Goal: Task Accomplishment & Management: Use online tool/utility

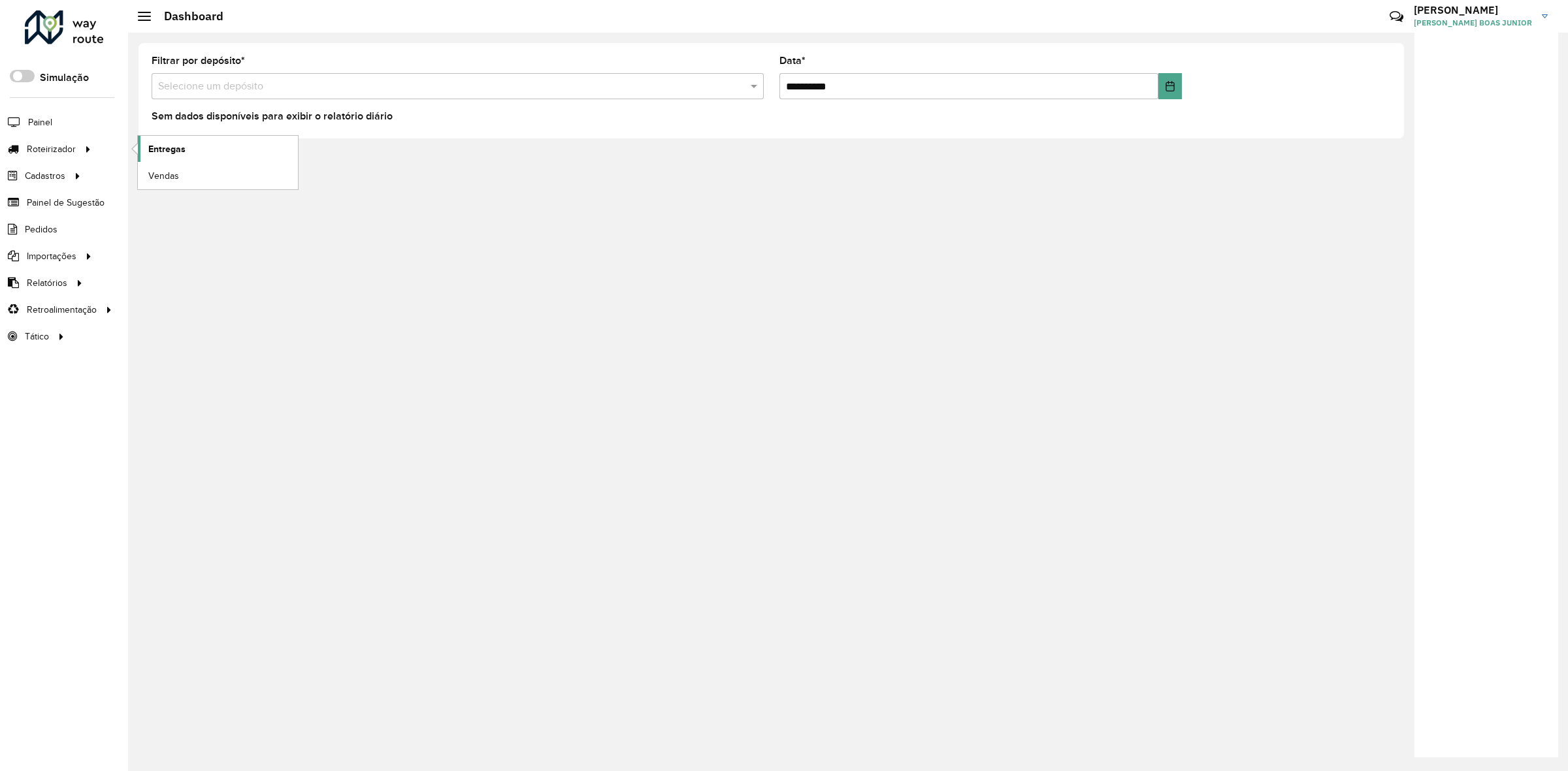
click at [185, 141] on link "Entregas" at bounding box center [217, 149] width 160 height 26
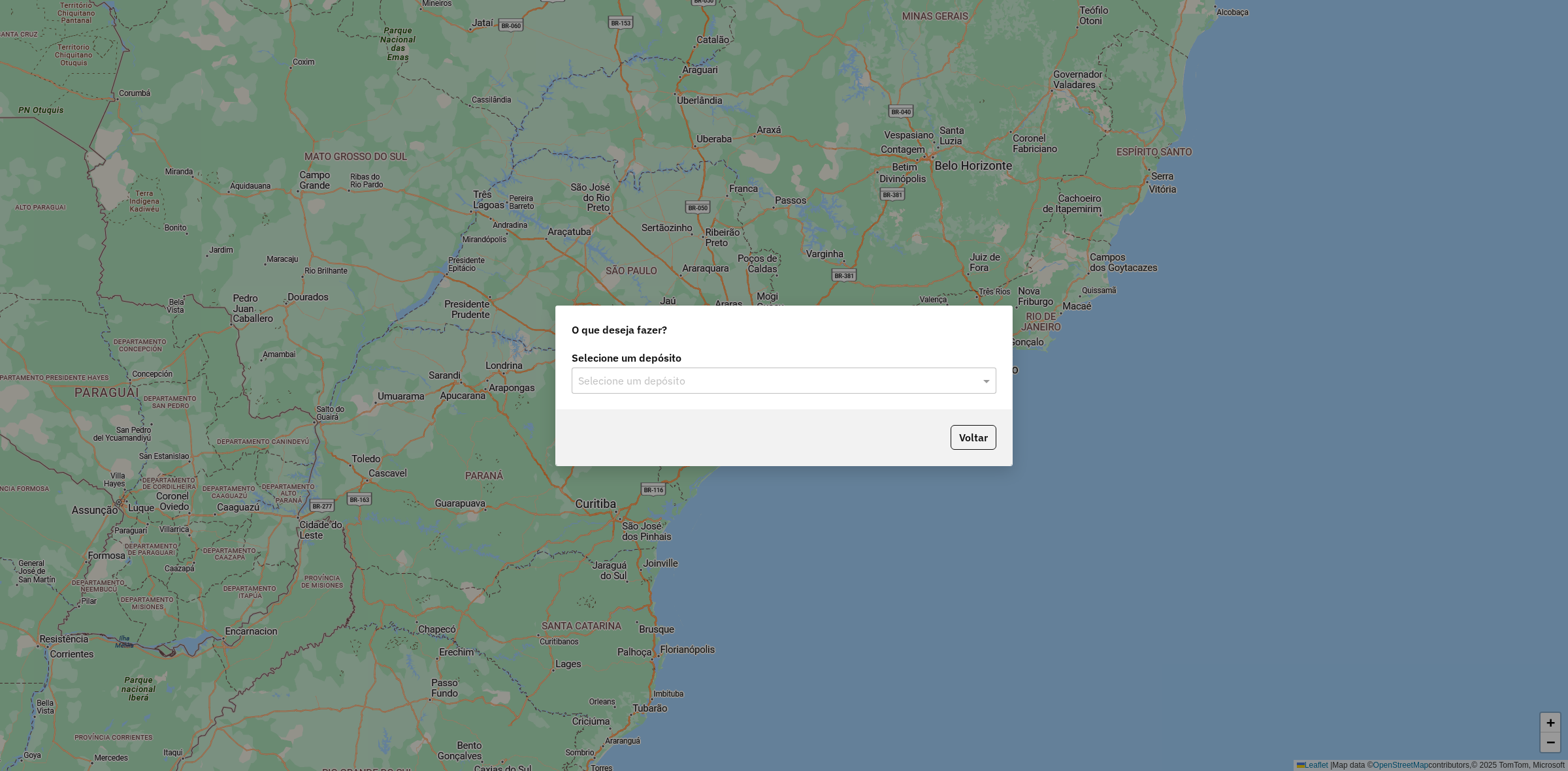
click at [680, 361] on label "Selecione um depósito" at bounding box center [784, 357] width 425 height 15
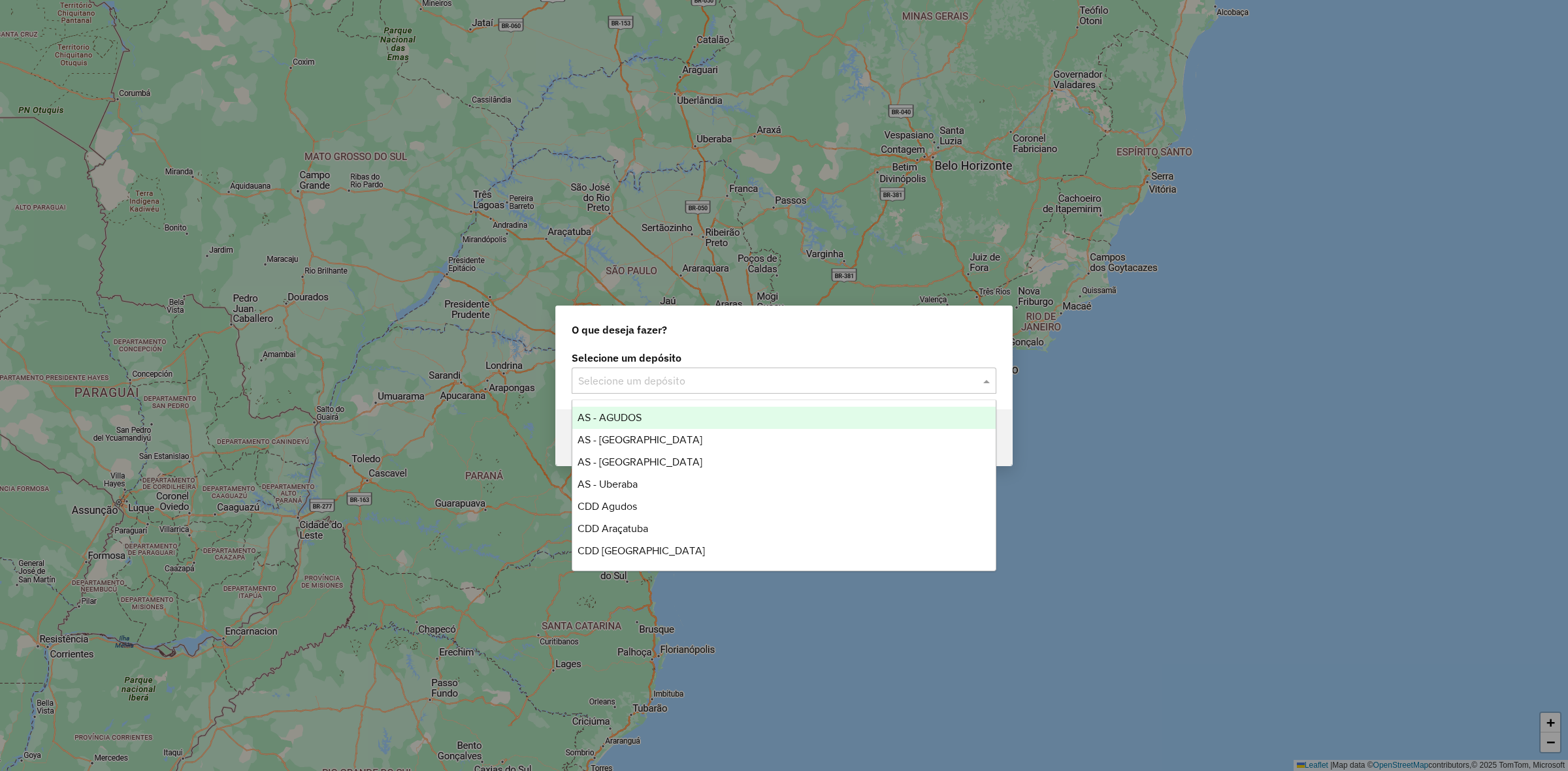
click at [683, 382] on input "text" at bounding box center [771, 381] width 386 height 15
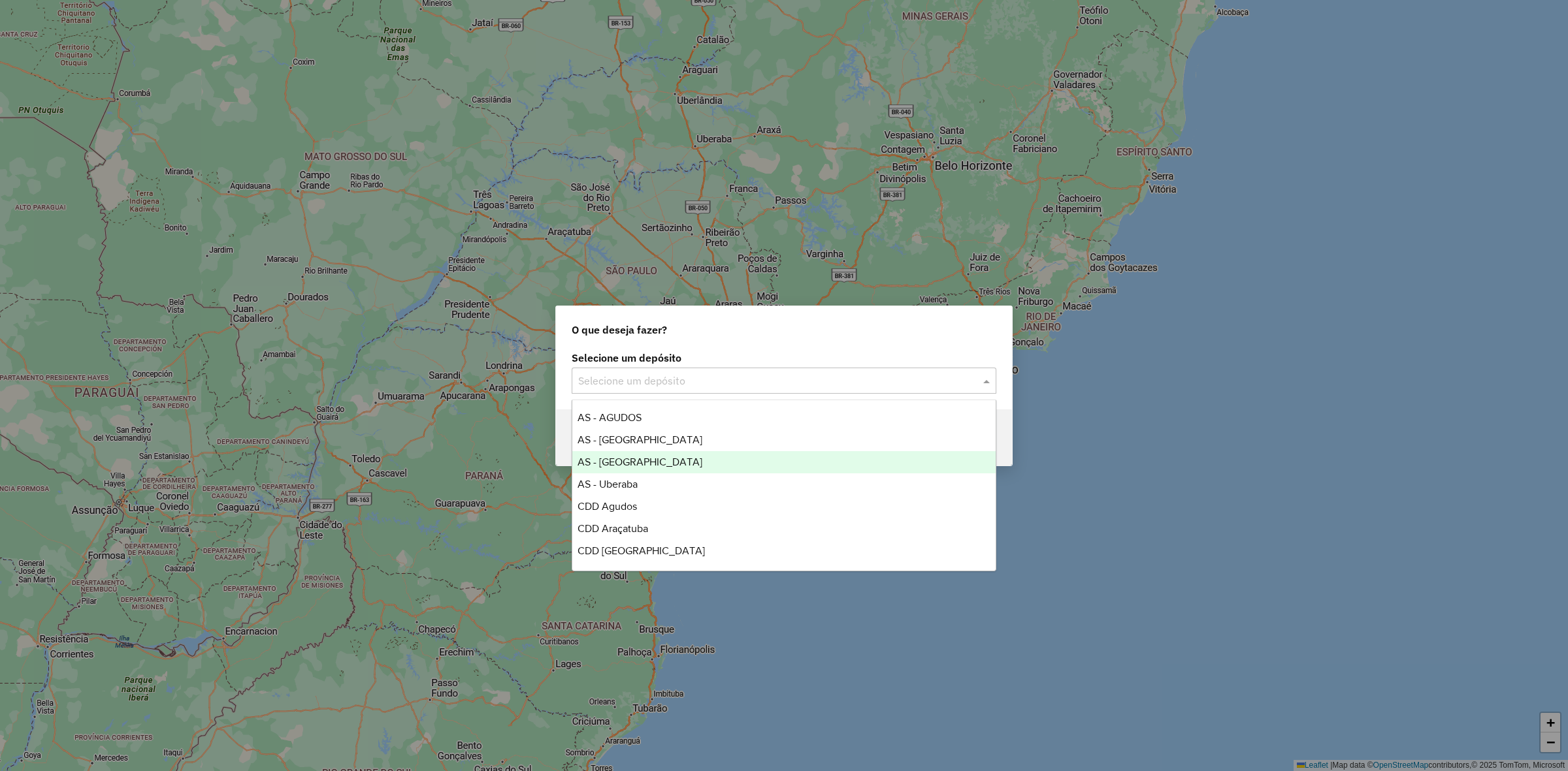
click at [657, 455] on div "AS - [GEOGRAPHIC_DATA]" at bounding box center [784, 462] width 423 height 22
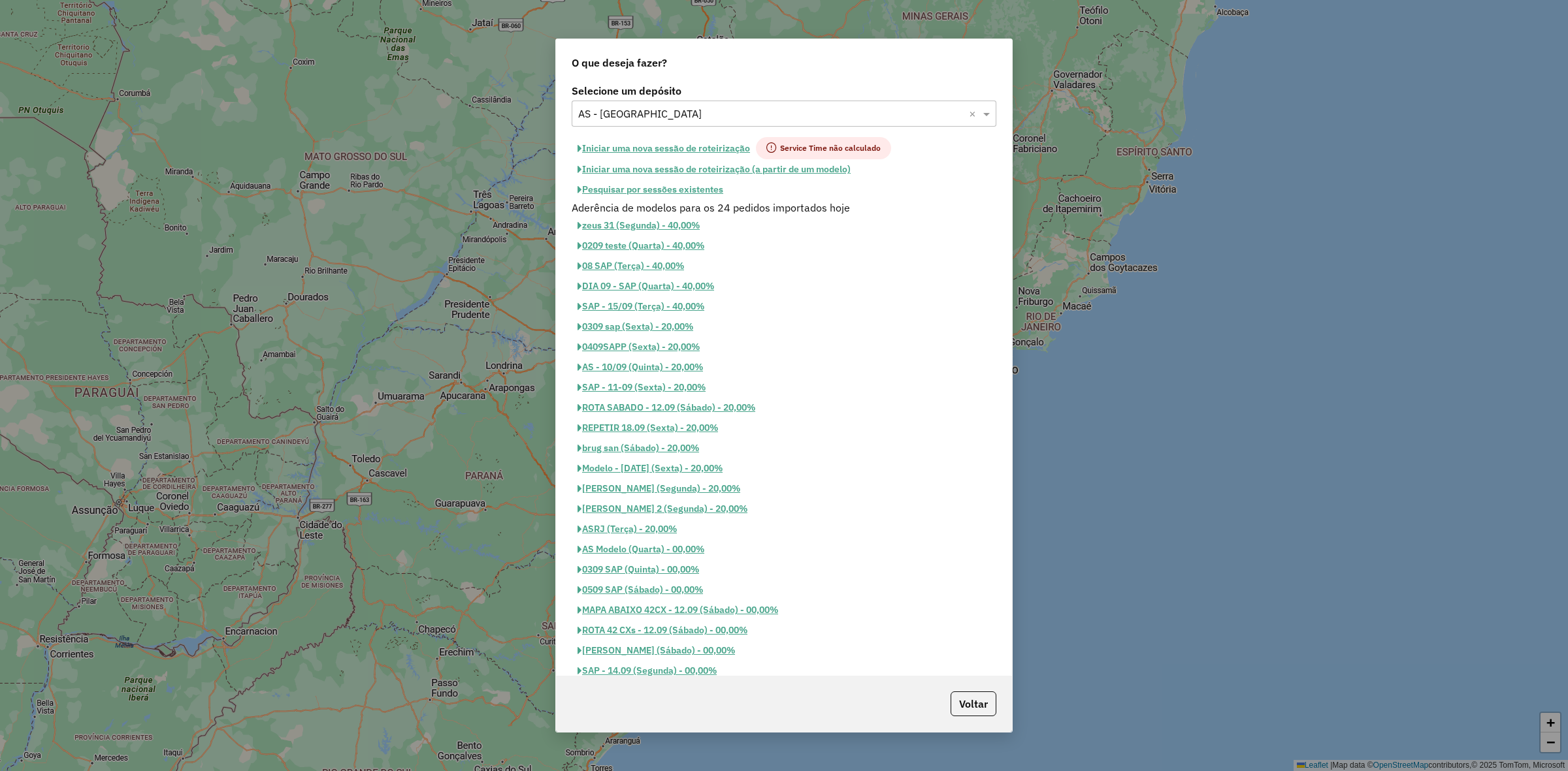
click at [713, 145] on button "Iniciar uma nova sessão de roteirização" at bounding box center [663, 149] width 184 height 22
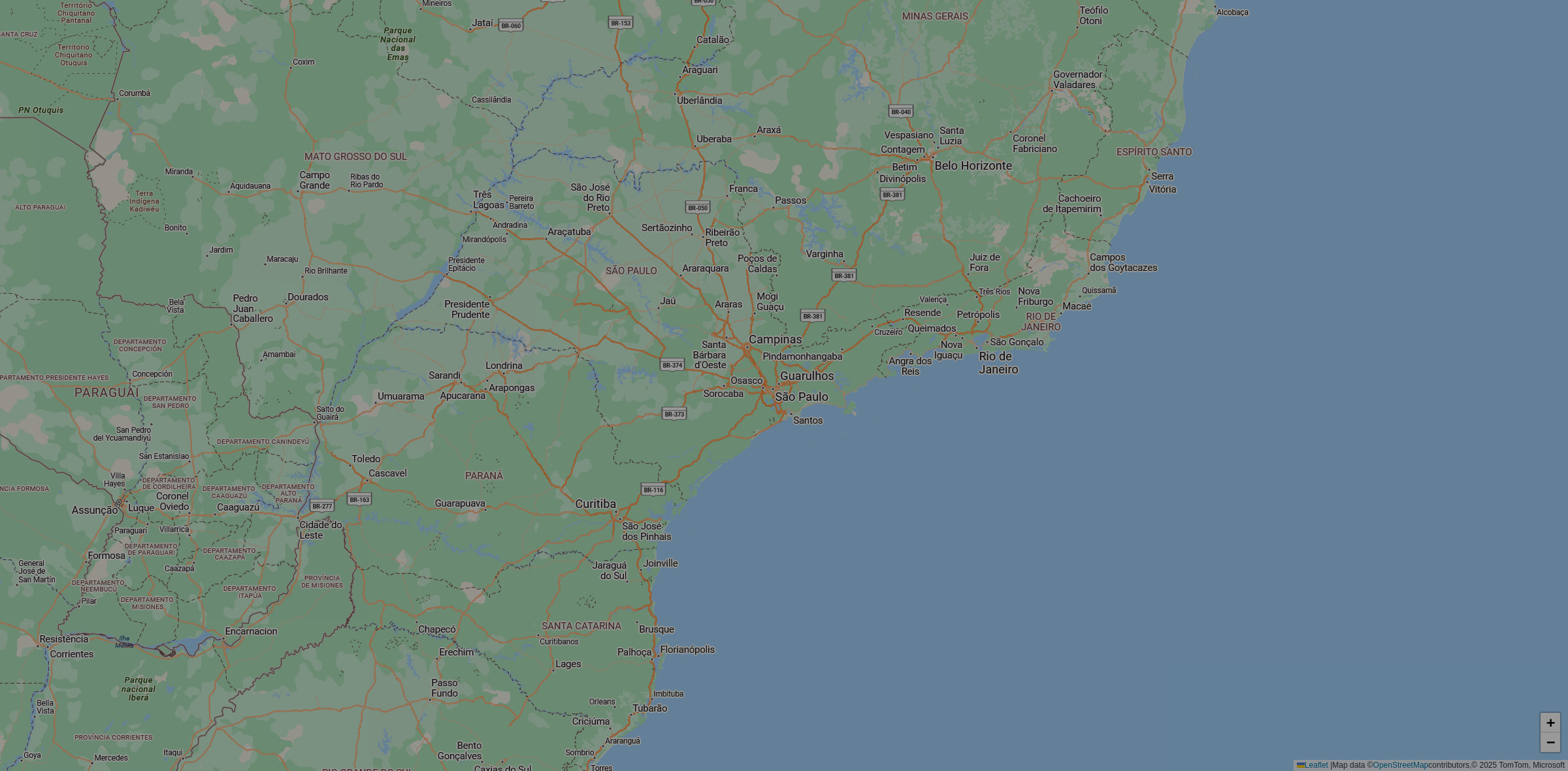
select select "*"
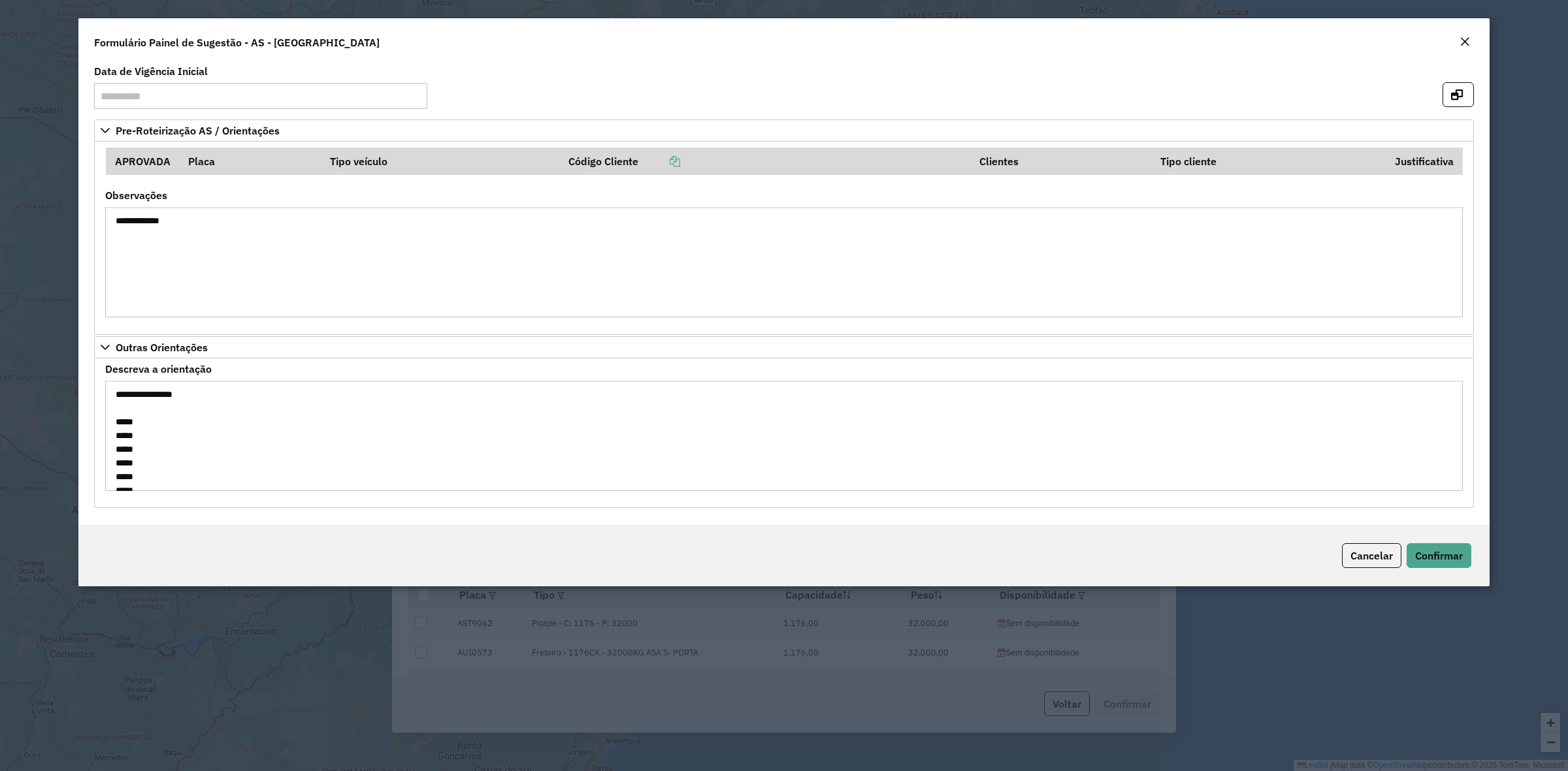
click at [1447, 543] on div "Cancelar Confirmar" at bounding box center [783, 555] width 1411 height 61
click at [1437, 545] on button "Confirmar" at bounding box center [1439, 555] width 65 height 25
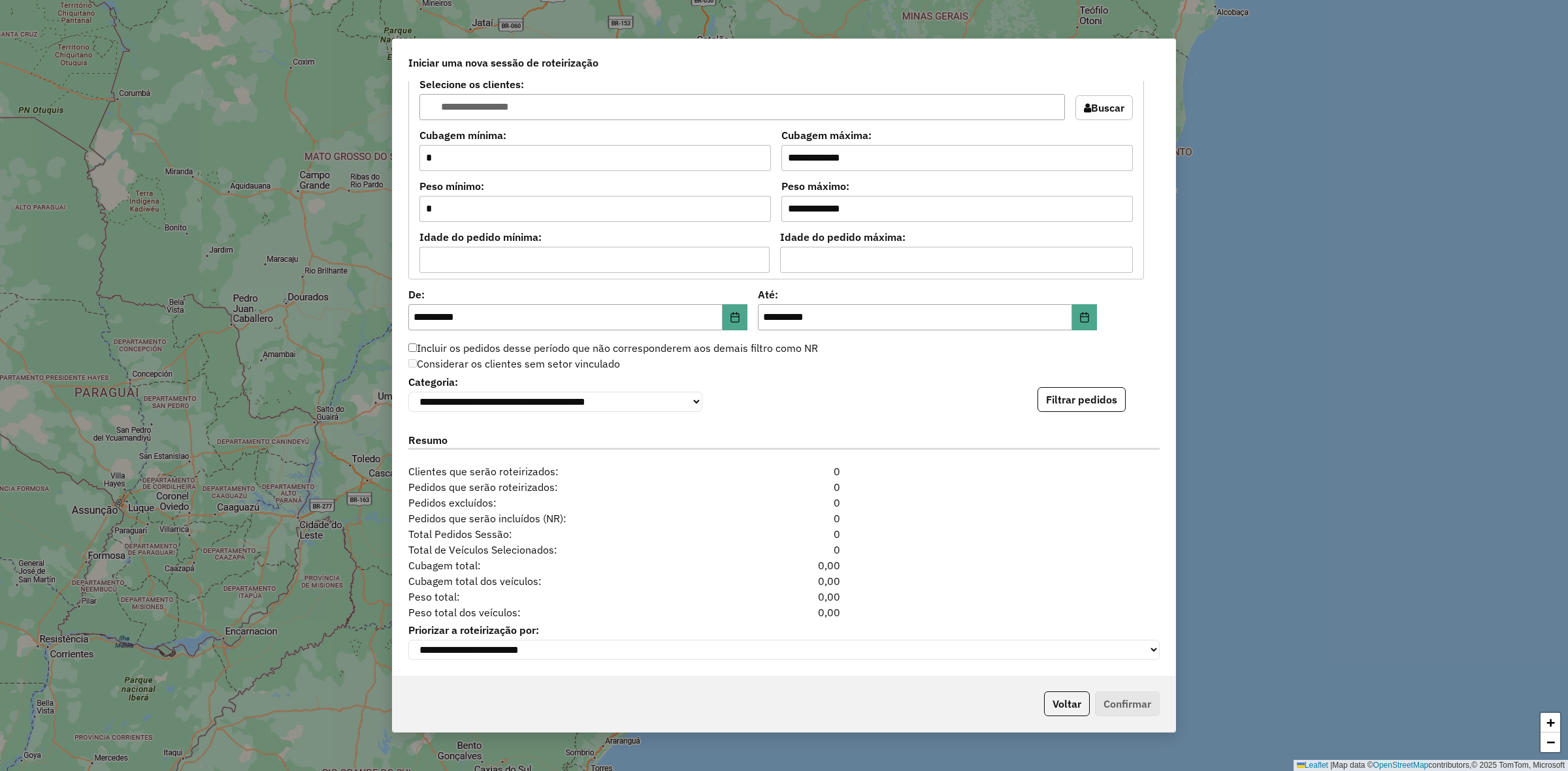
scroll to position [1127, 0]
click at [1076, 390] on button "Filtrar pedidos" at bounding box center [1081, 399] width 88 height 25
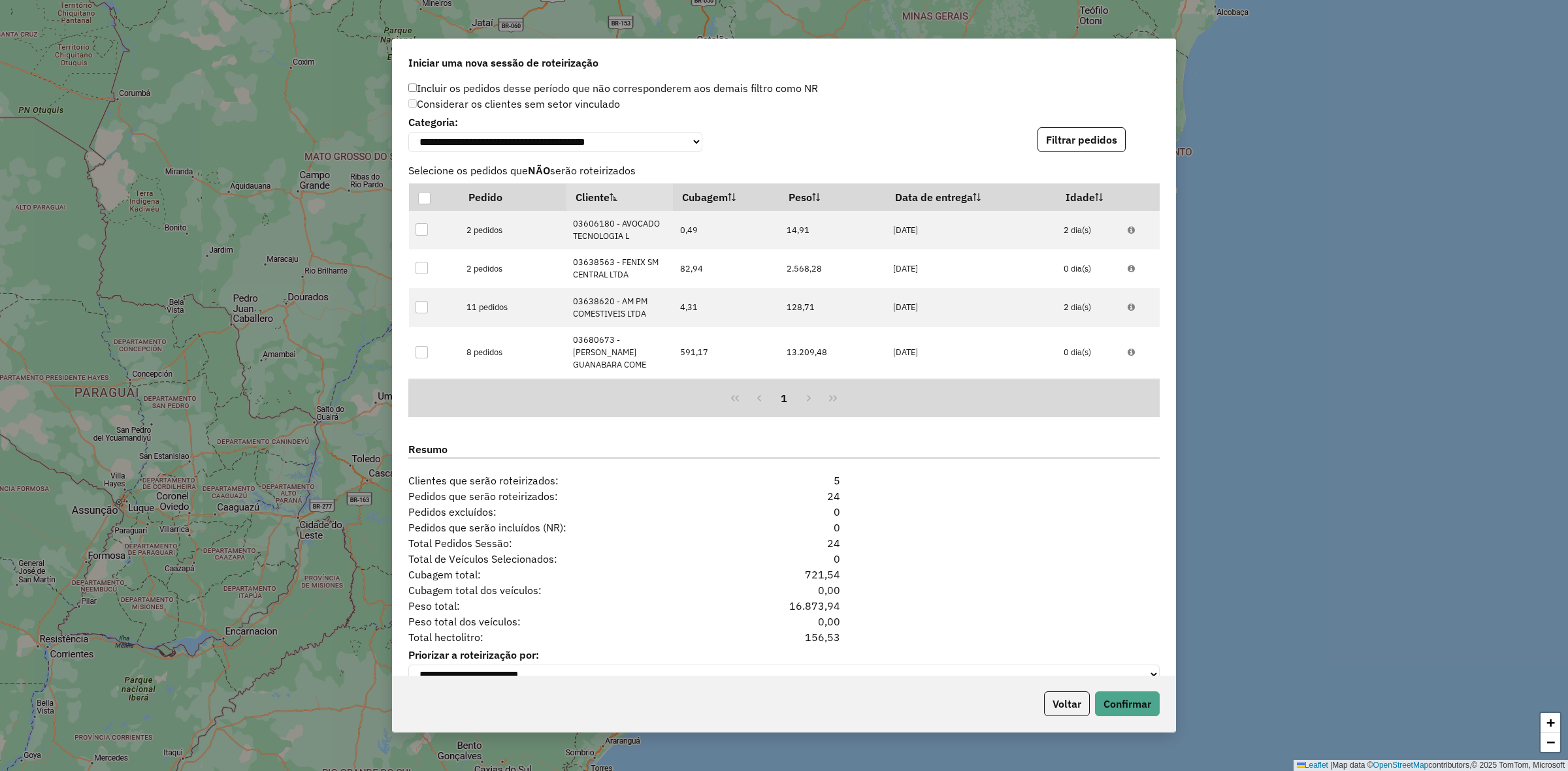
scroll to position [1411, 0]
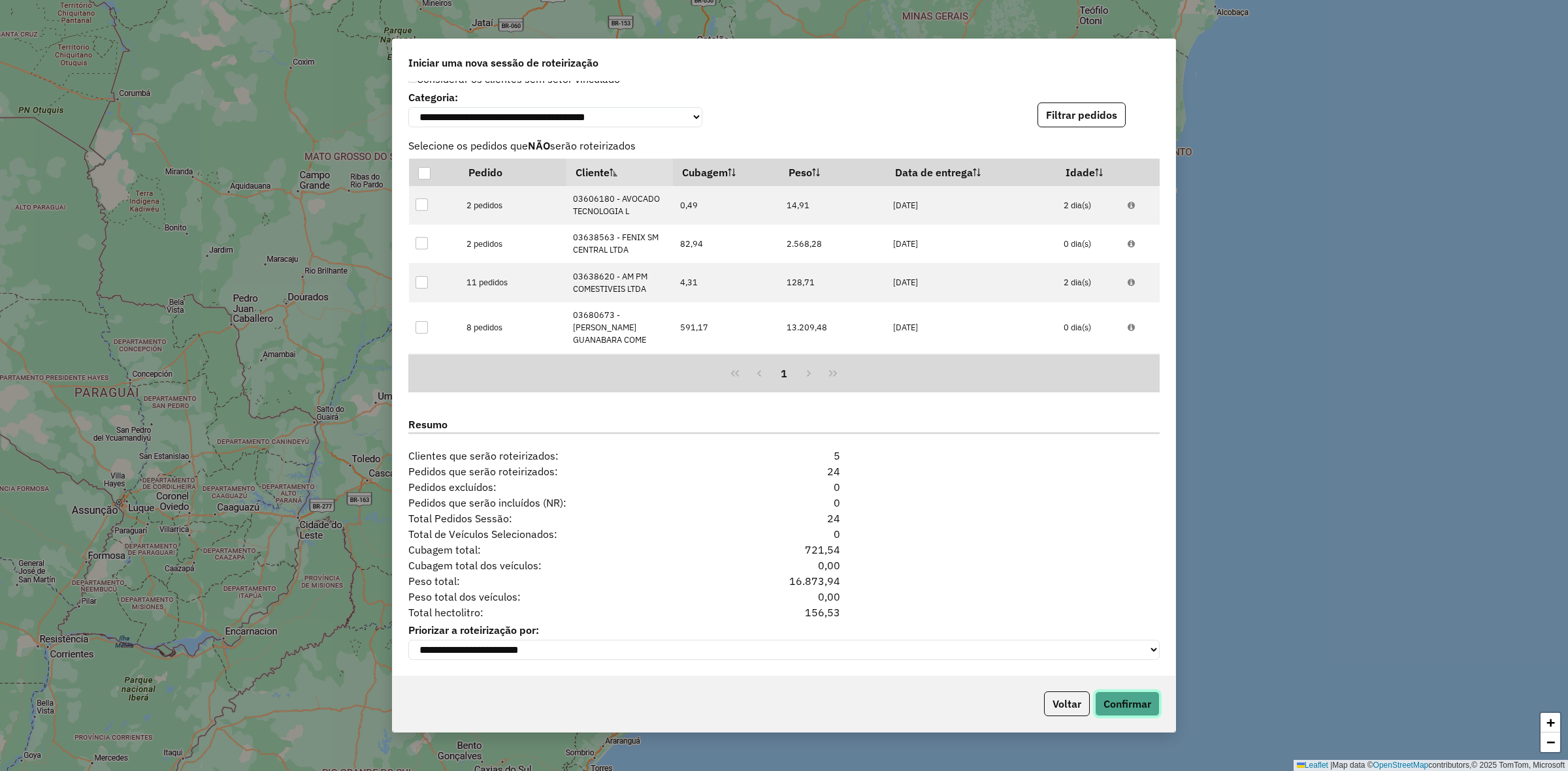
click at [1143, 704] on button "Confirmar" at bounding box center [1127, 703] width 65 height 25
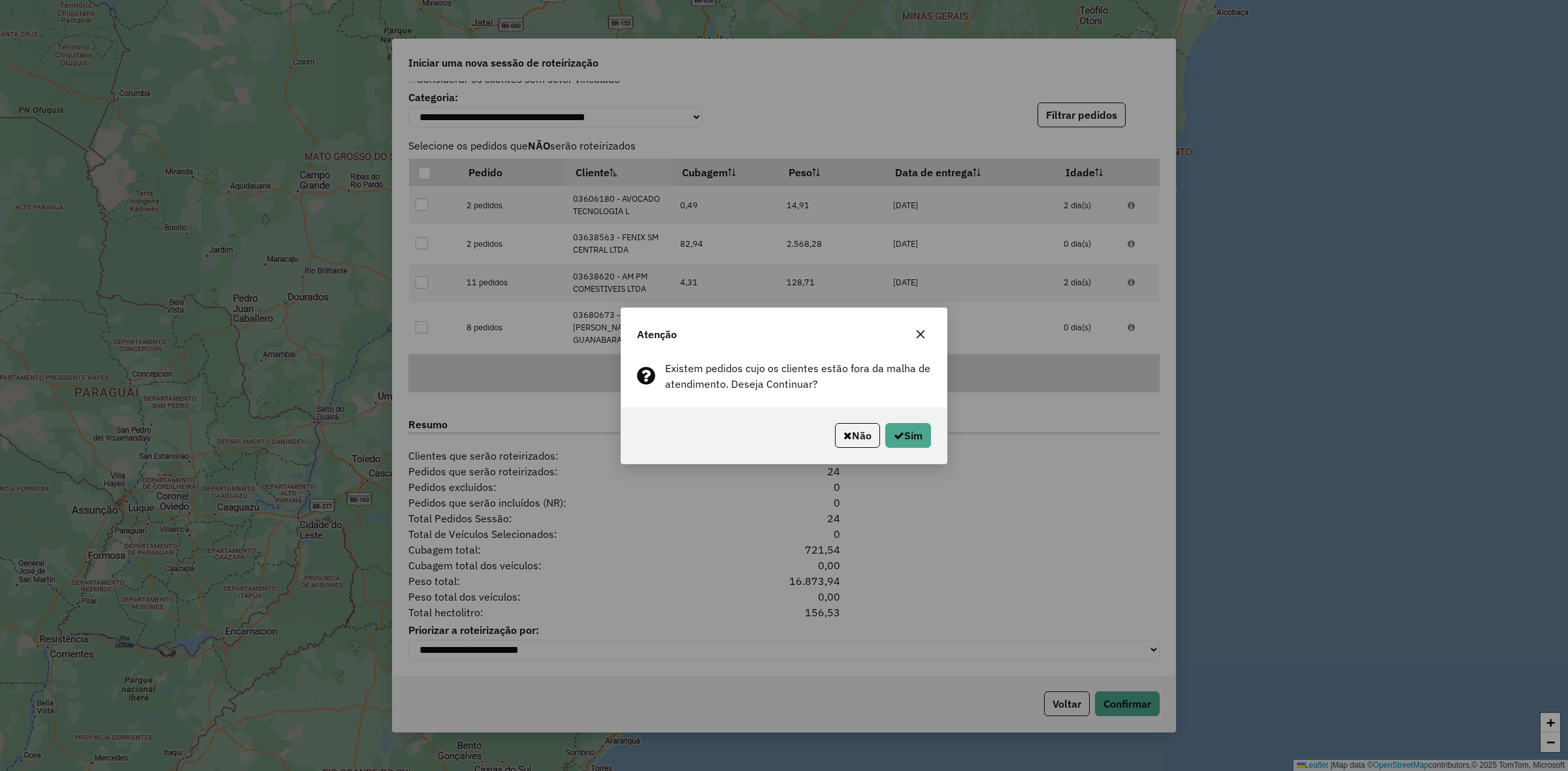
drag, startPoint x: 878, startPoint y: 402, endPoint x: 897, endPoint y: 416, distance: 23.6
click at [880, 402] on div "Existem pedidos cujo os clientes estão fora da malha de atendimento. Deseja Con…" at bounding box center [783, 381] width 325 height 53
click at [912, 431] on button "Sim" at bounding box center [908, 435] width 46 height 25
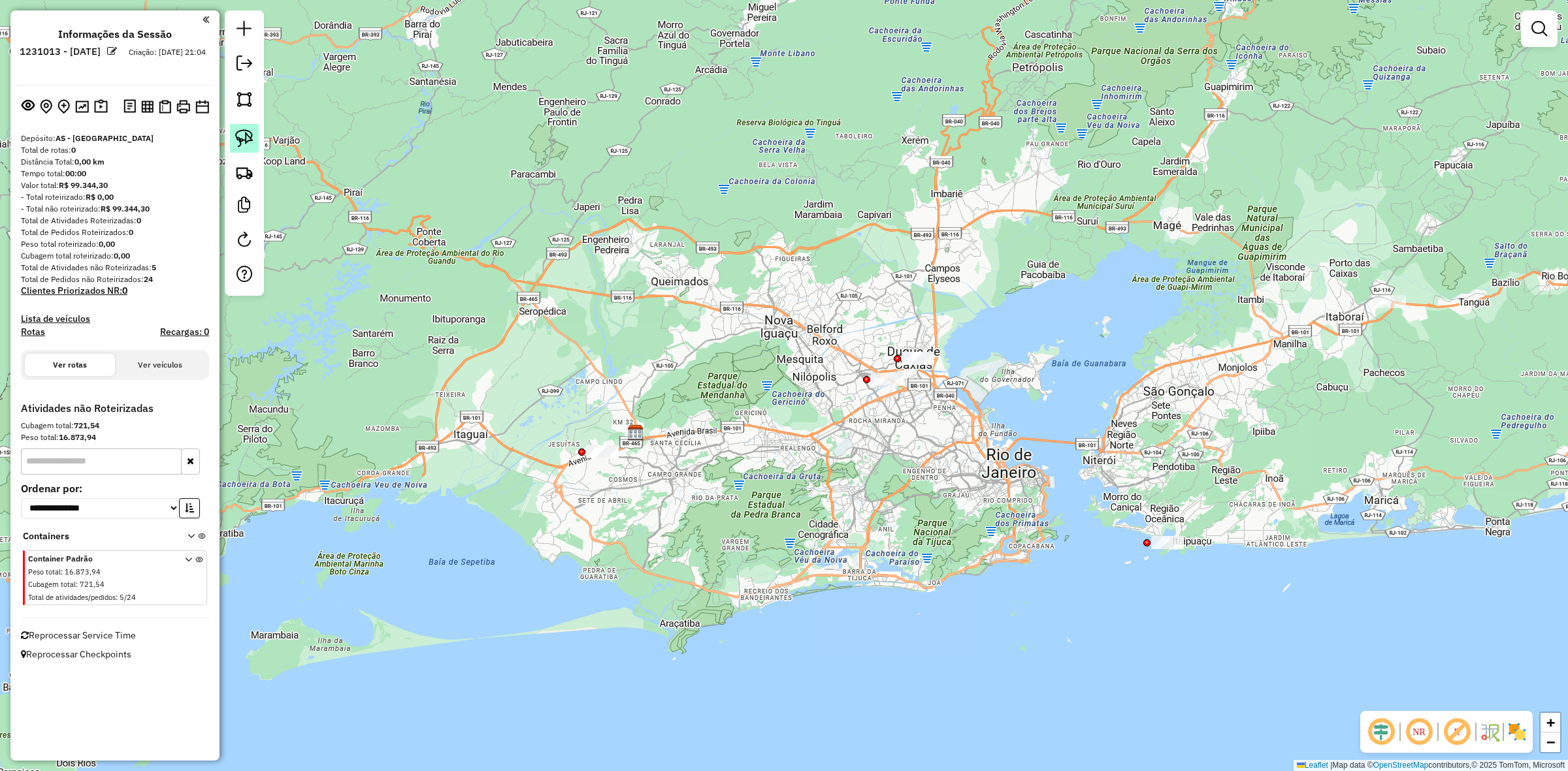
click at [242, 139] on img at bounding box center [245, 138] width 19 height 19
drag, startPoint x: 903, startPoint y: 318, endPoint x: 977, endPoint y: 353, distance: 81.9
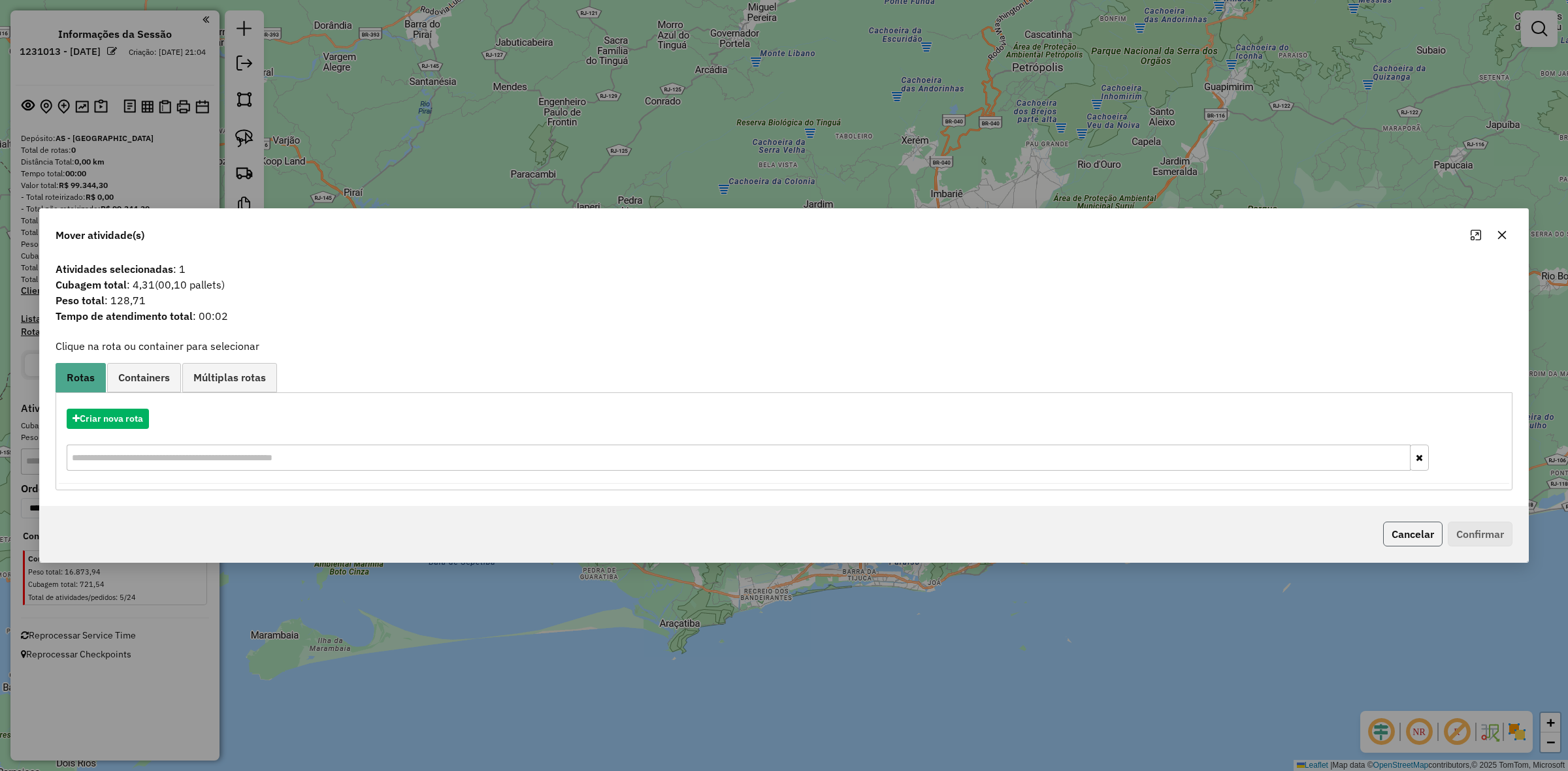
click at [1408, 539] on button "Cancelar" at bounding box center [1413, 534] width 59 height 25
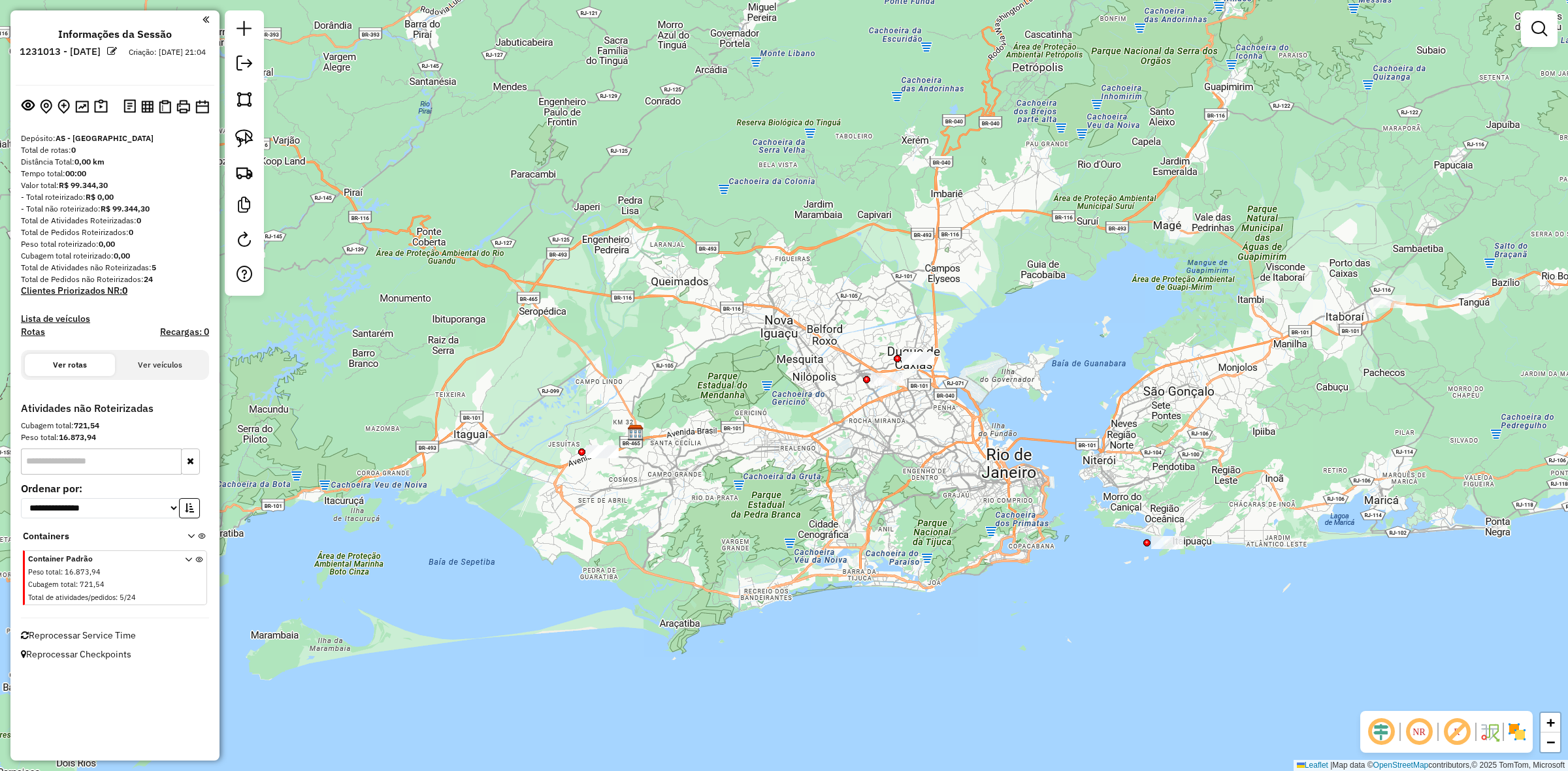
click at [247, 124] on div at bounding box center [245, 153] width 39 height 285
click at [246, 148] on img at bounding box center [245, 138] width 19 height 19
drag, startPoint x: 913, startPoint y: 366, endPoint x: 877, endPoint y: 407, distance: 54.6
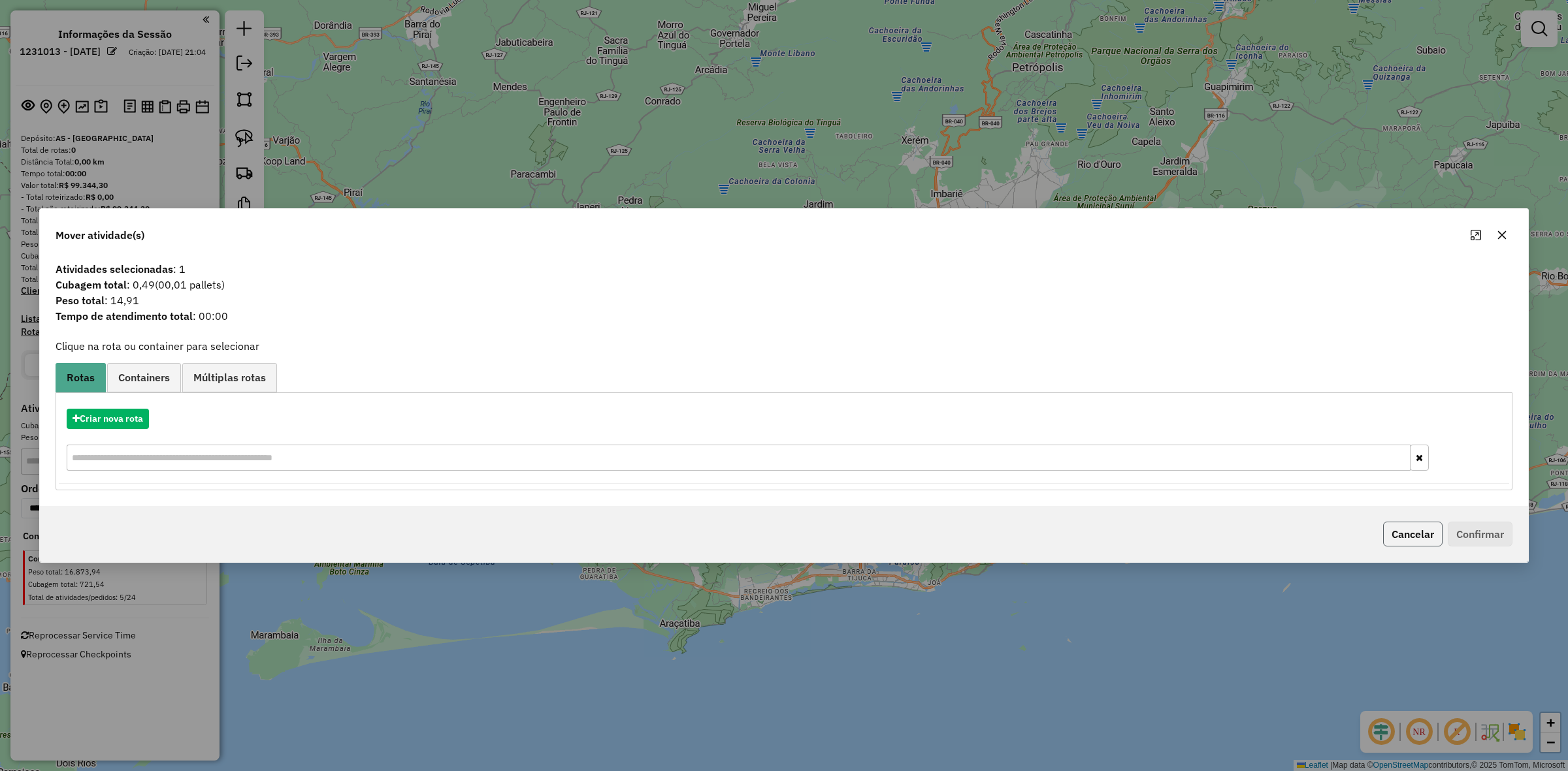
click at [1399, 533] on button "Cancelar" at bounding box center [1413, 534] width 59 height 25
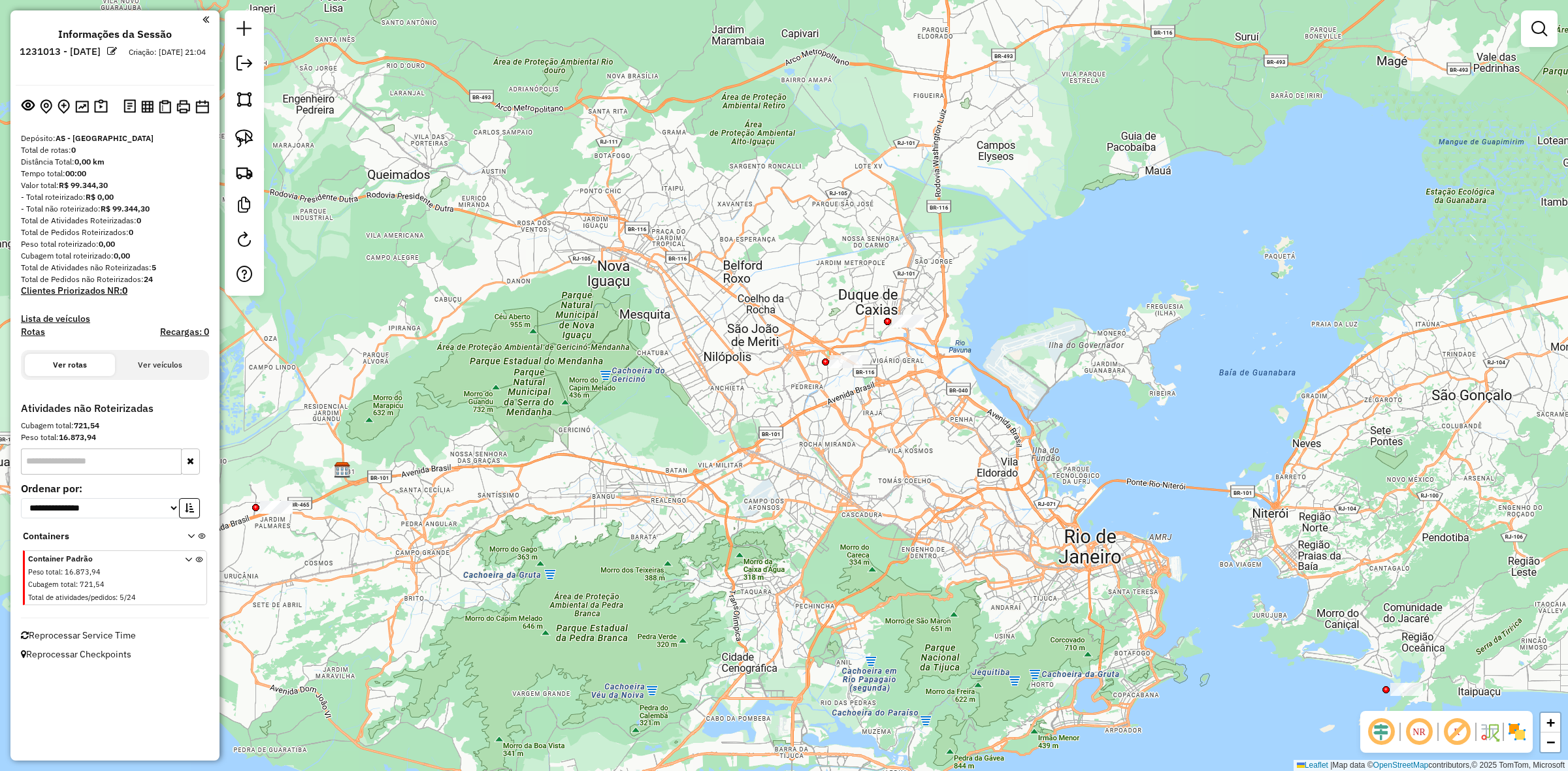
click at [918, 328] on div at bounding box center [908, 321] width 32 height 13
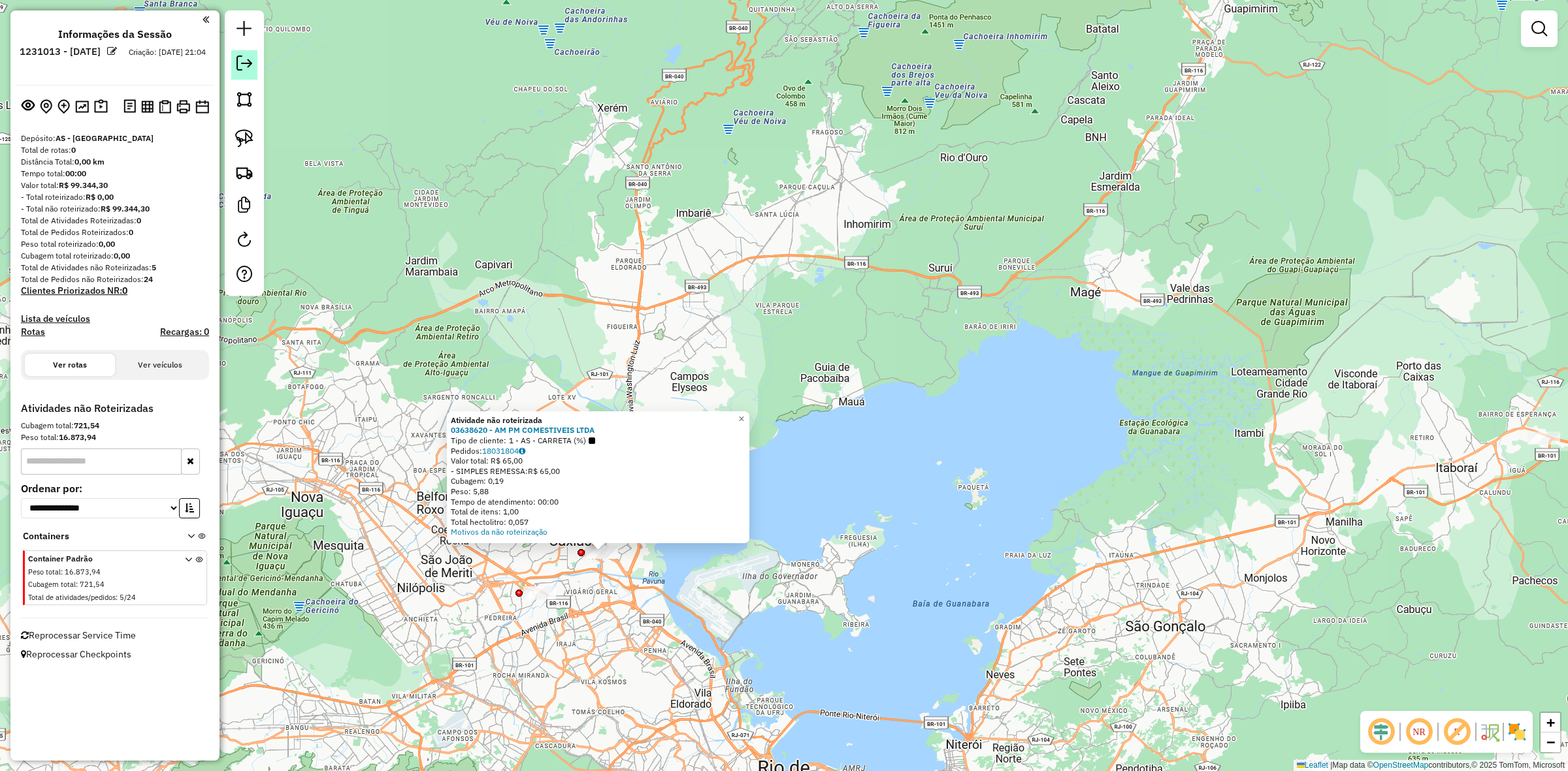
click at [240, 64] on em at bounding box center [244, 63] width 15 height 15
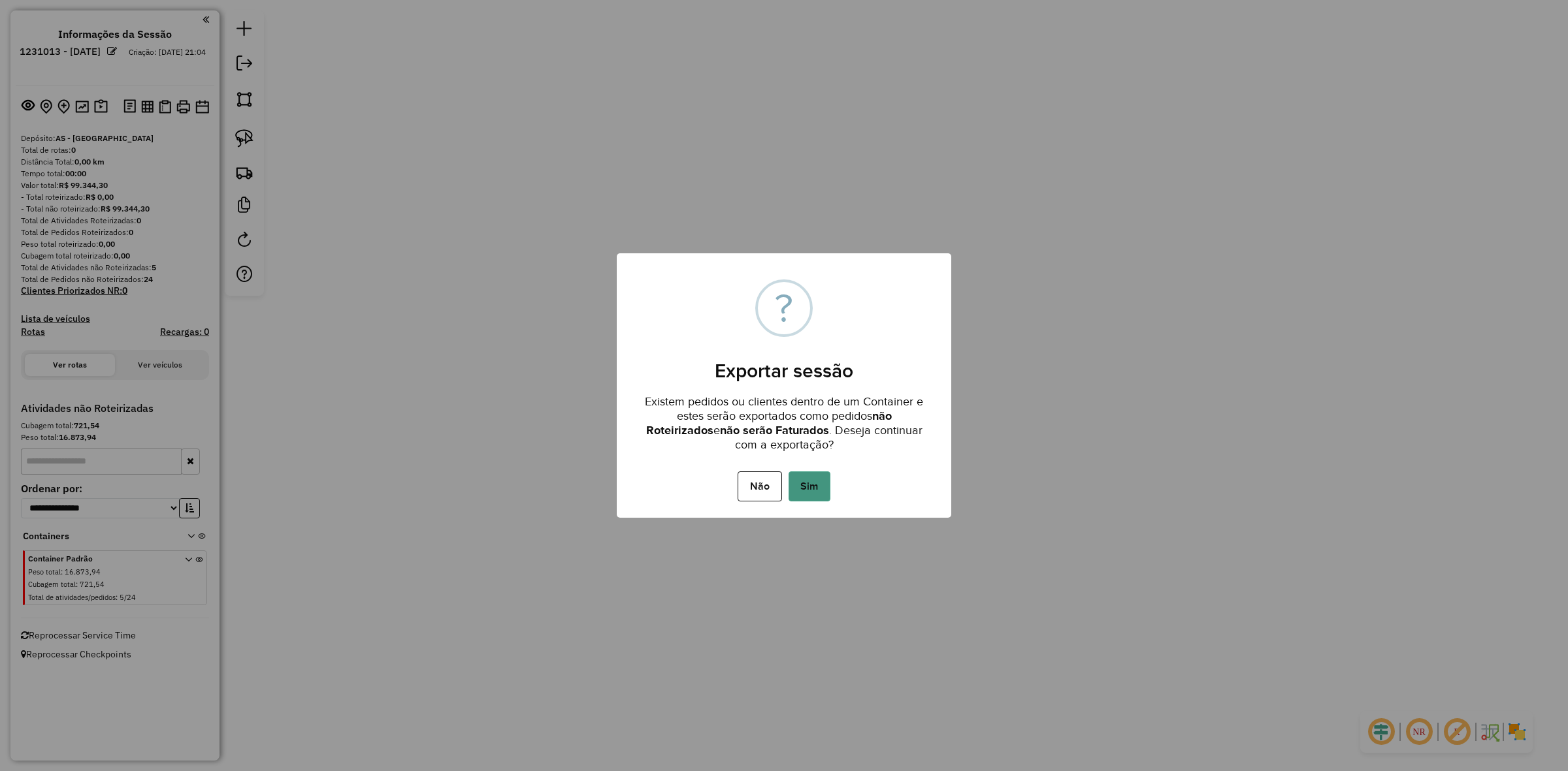
click at [809, 478] on button "Sim" at bounding box center [809, 486] width 42 height 30
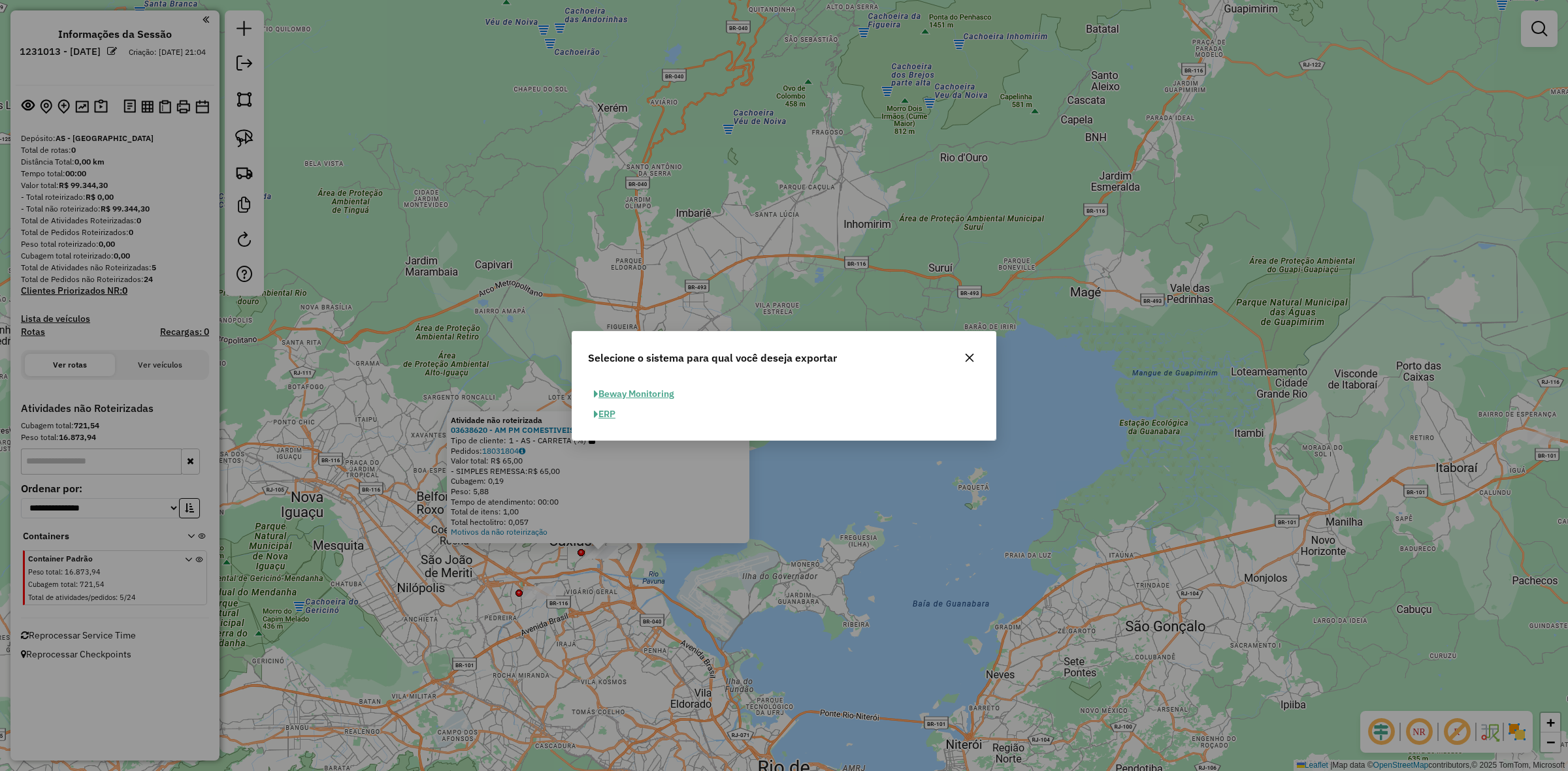
click at [614, 414] on button "ERP" at bounding box center [604, 414] width 33 height 20
select select "**"
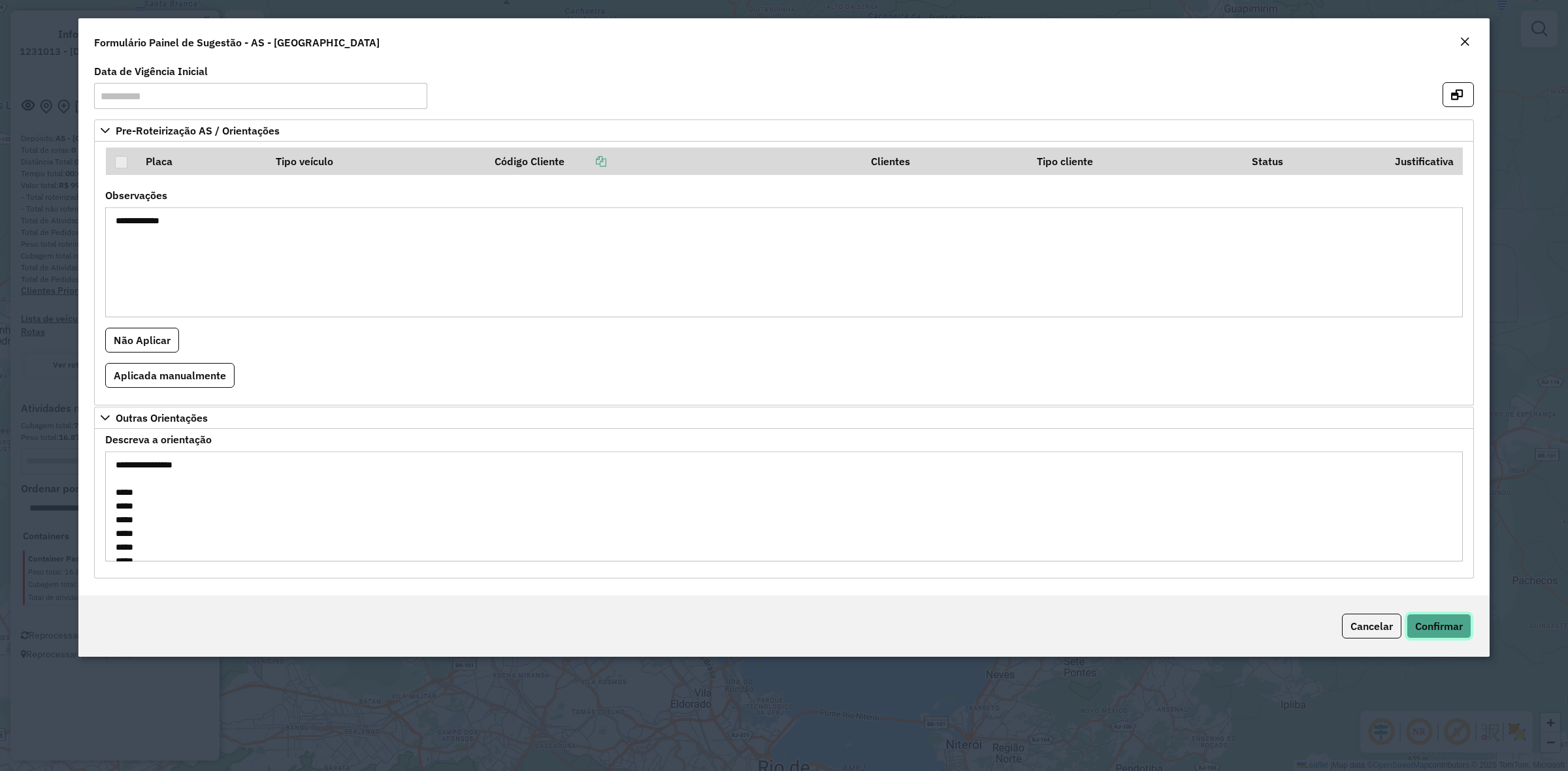
click at [1452, 639] on button "Confirmar" at bounding box center [1439, 626] width 65 height 25
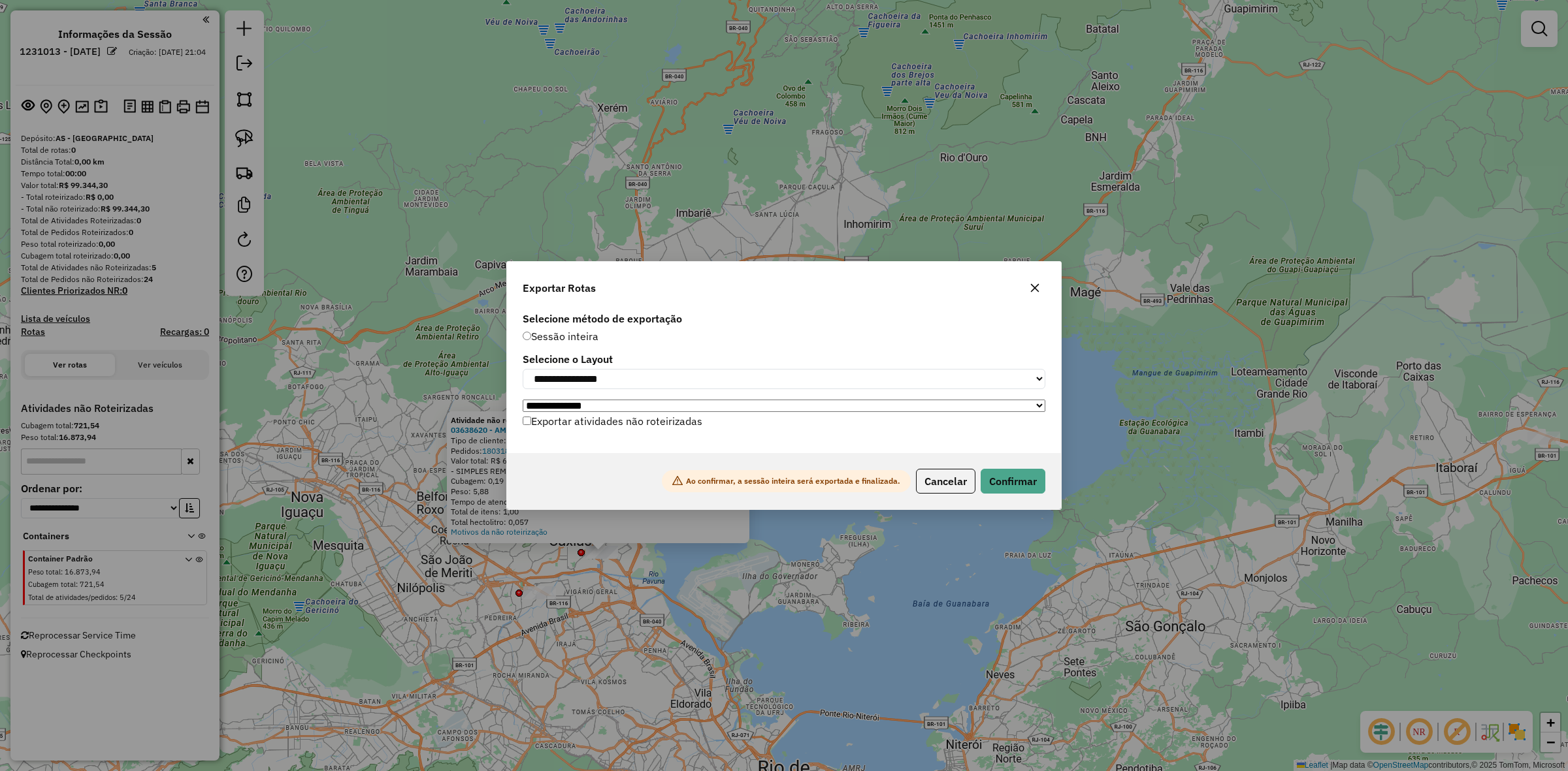
click at [598, 429] on label "Exportar atividades não roteirizadas" at bounding box center [612, 420] width 180 height 25
click at [990, 481] on button "Confirmar" at bounding box center [1012, 481] width 65 height 25
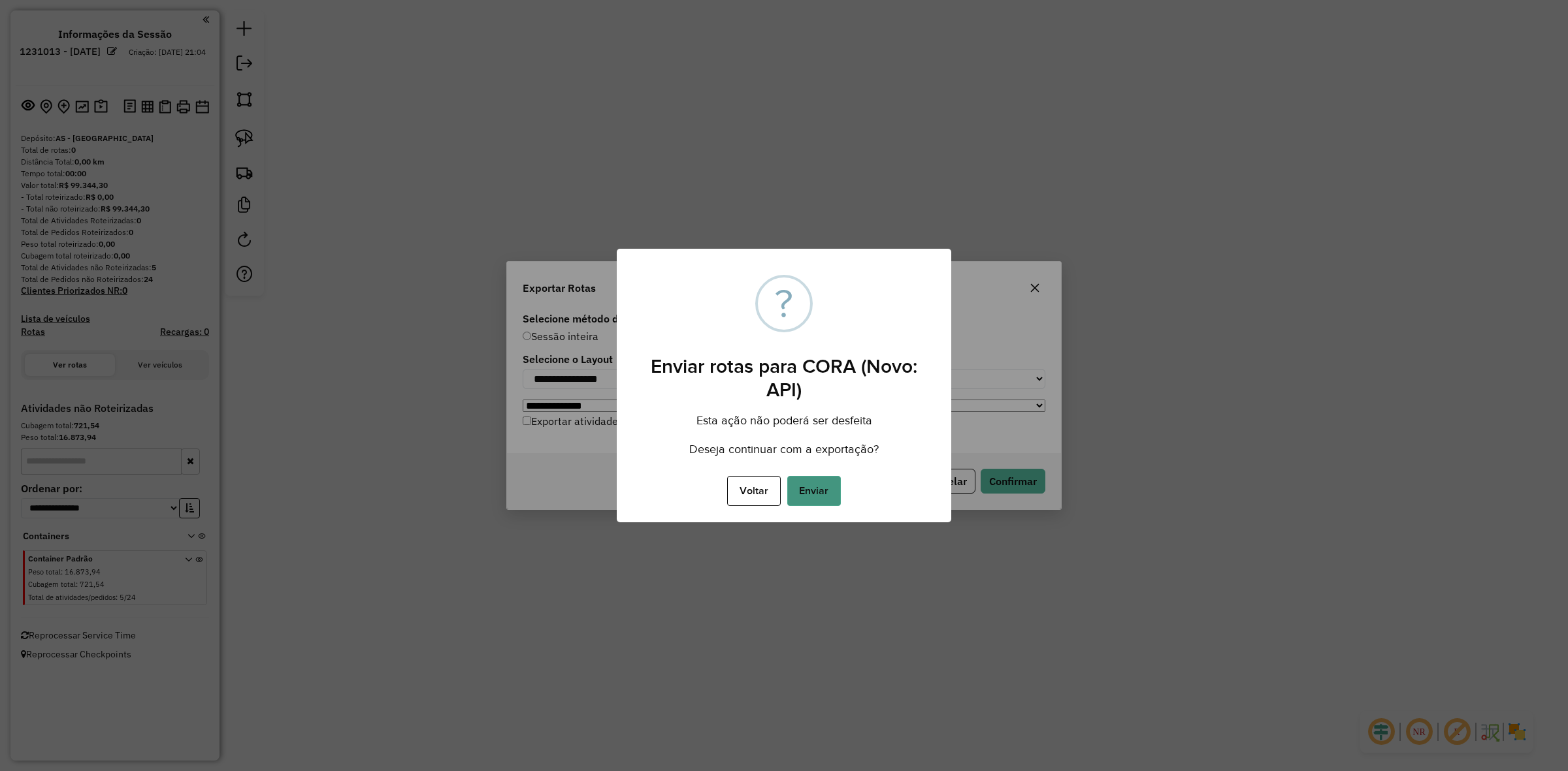
drag, startPoint x: 844, startPoint y: 483, endPoint x: 827, endPoint y: 483, distance: 17.0
click at [843, 483] on div "Voltar No Enviar" at bounding box center [784, 491] width 335 height 37
click at [819, 485] on button "Enviar" at bounding box center [814, 491] width 54 height 30
